Goal: Task Accomplishment & Management: Manage account settings

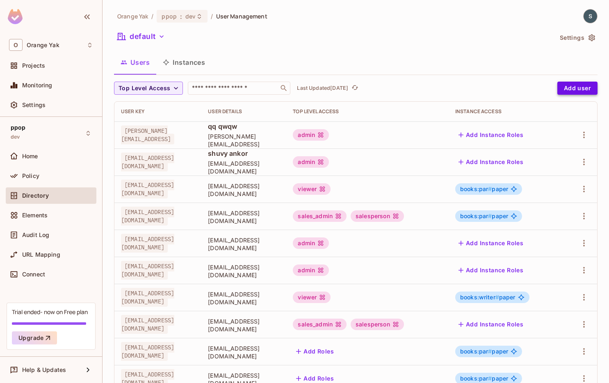
click at [436, 90] on button "Add user" at bounding box center [577, 88] width 40 height 13
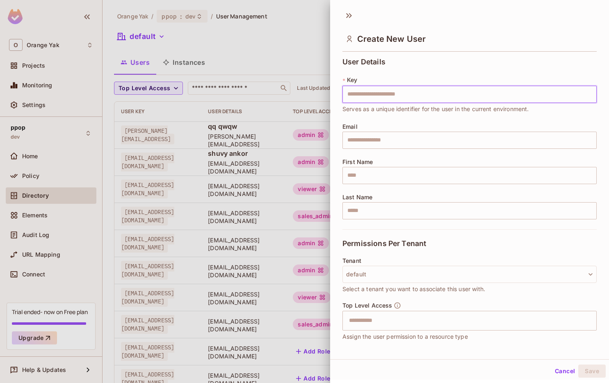
click at [312, 28] on div at bounding box center [304, 191] width 609 height 383
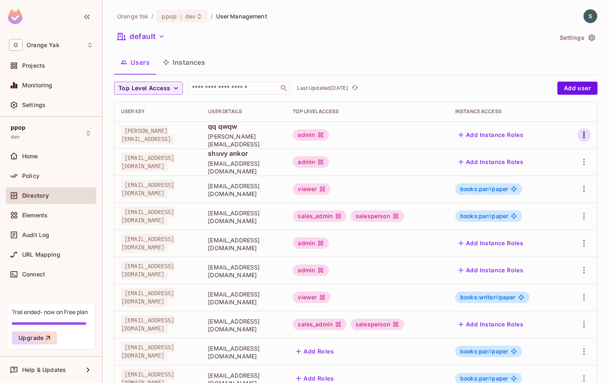
click at [436, 134] on icon "button" at bounding box center [584, 135] width 10 height 10
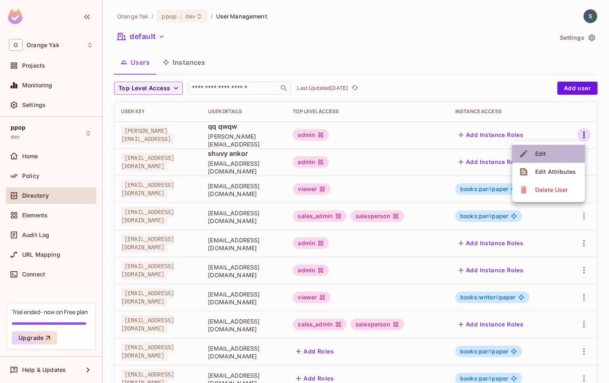
click at [436, 148] on li "Edit" at bounding box center [548, 154] width 73 height 18
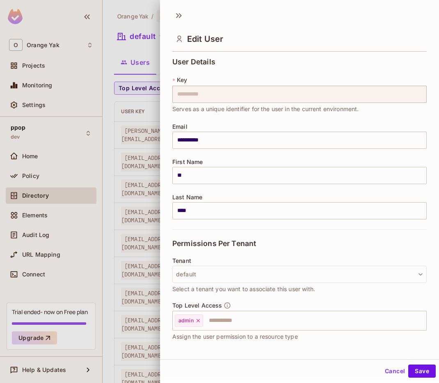
click at [99, 63] on div at bounding box center [219, 191] width 439 height 383
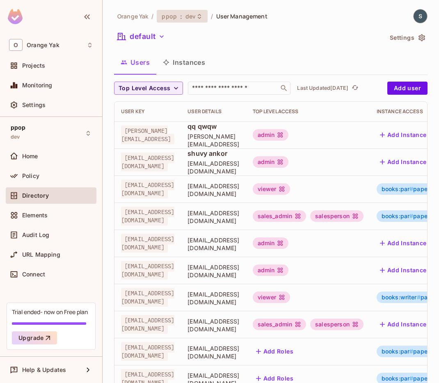
scroll to position [0, 125]
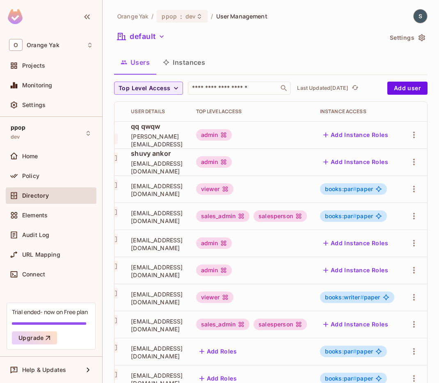
click at [418, 11] on img at bounding box center [420, 16] width 14 height 14
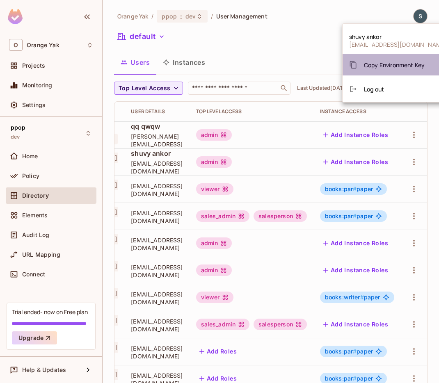
click at [401, 61] on span "Copy Environment Key" at bounding box center [394, 65] width 61 height 8
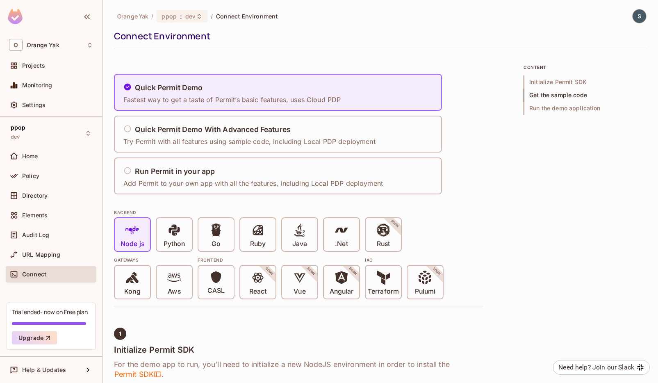
scroll to position [449, 0]
